Goal: Communication & Community: Answer question/provide support

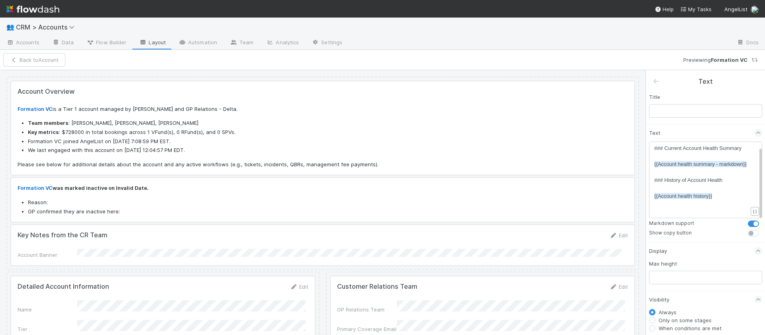
scroll to position [9, 0]
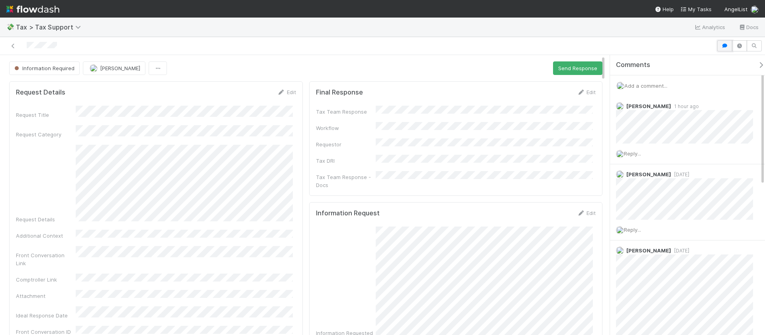
click at [722, 50] on button "button" at bounding box center [724, 45] width 15 height 11
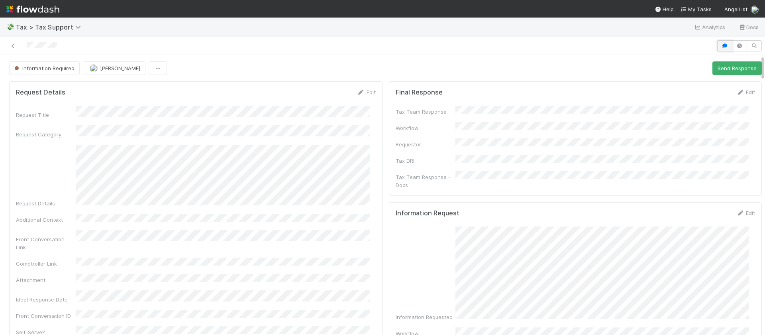
click at [721, 46] on icon "button" at bounding box center [725, 45] width 8 height 5
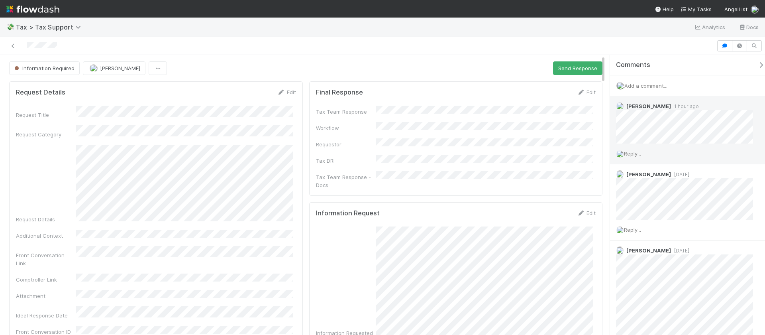
click at [635, 144] on div "Reply..." at bounding box center [687, 153] width 155 height 20
click at [633, 154] on span "Reply..." at bounding box center [632, 153] width 17 height 6
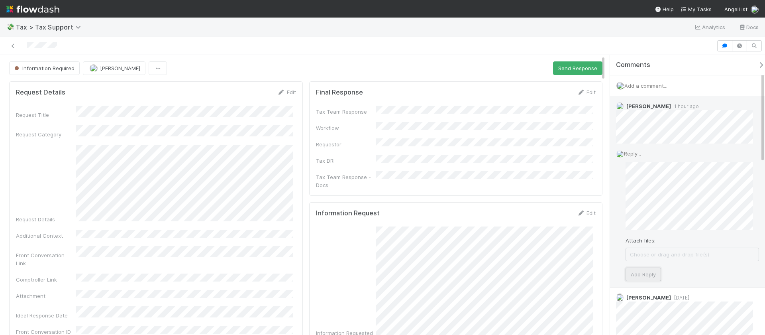
click at [639, 268] on button "Add Reply" at bounding box center [643, 274] width 35 height 14
